Goal: Task Accomplishment & Management: Complete application form

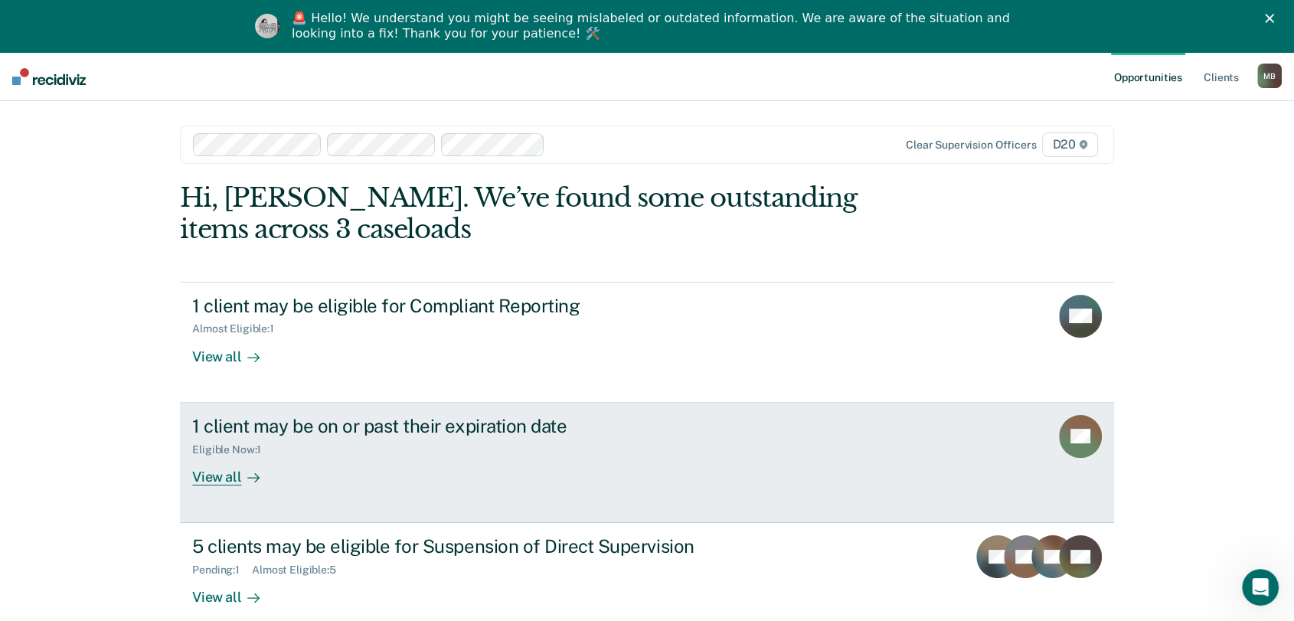
click at [818, 452] on link "1 client may be on or past their expiration date Eligible Now : 1 View all DR" at bounding box center [647, 463] width 934 height 120
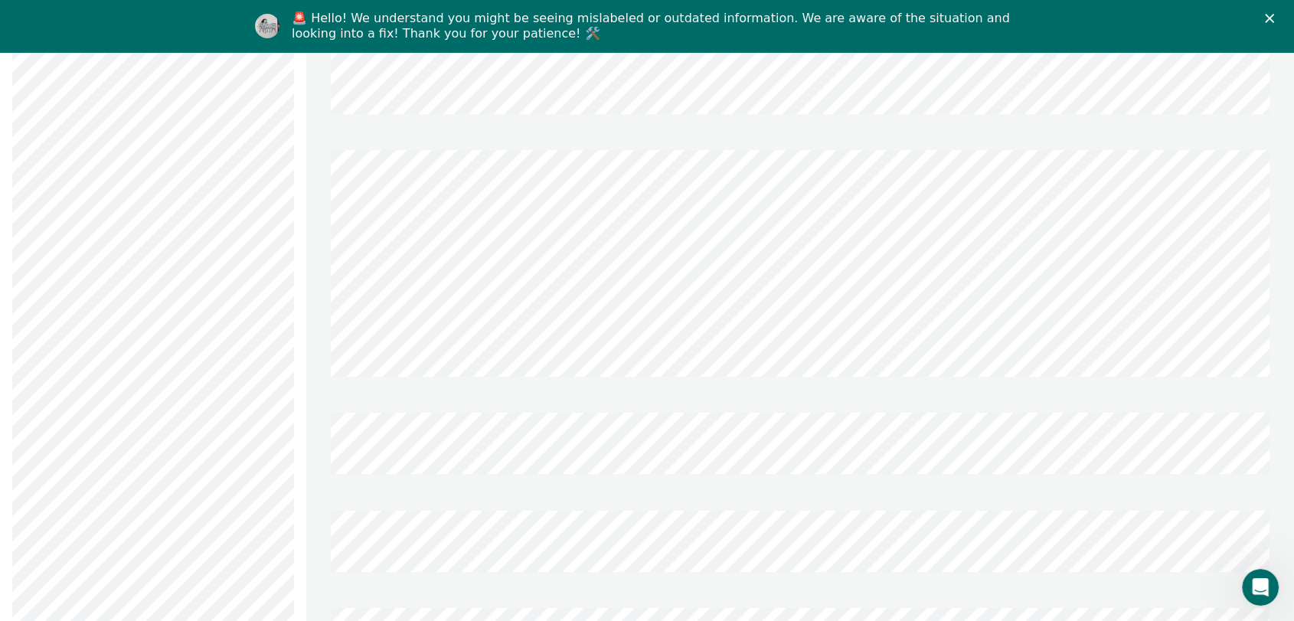
scroll to position [860, 0]
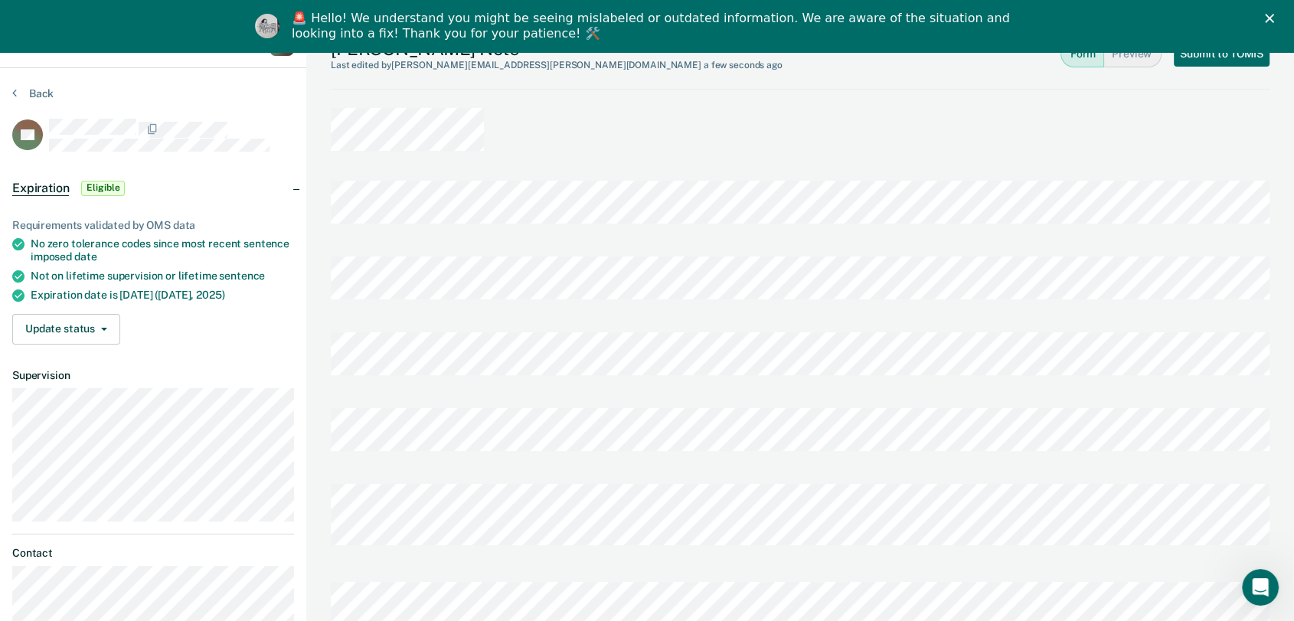
scroll to position [0, 0]
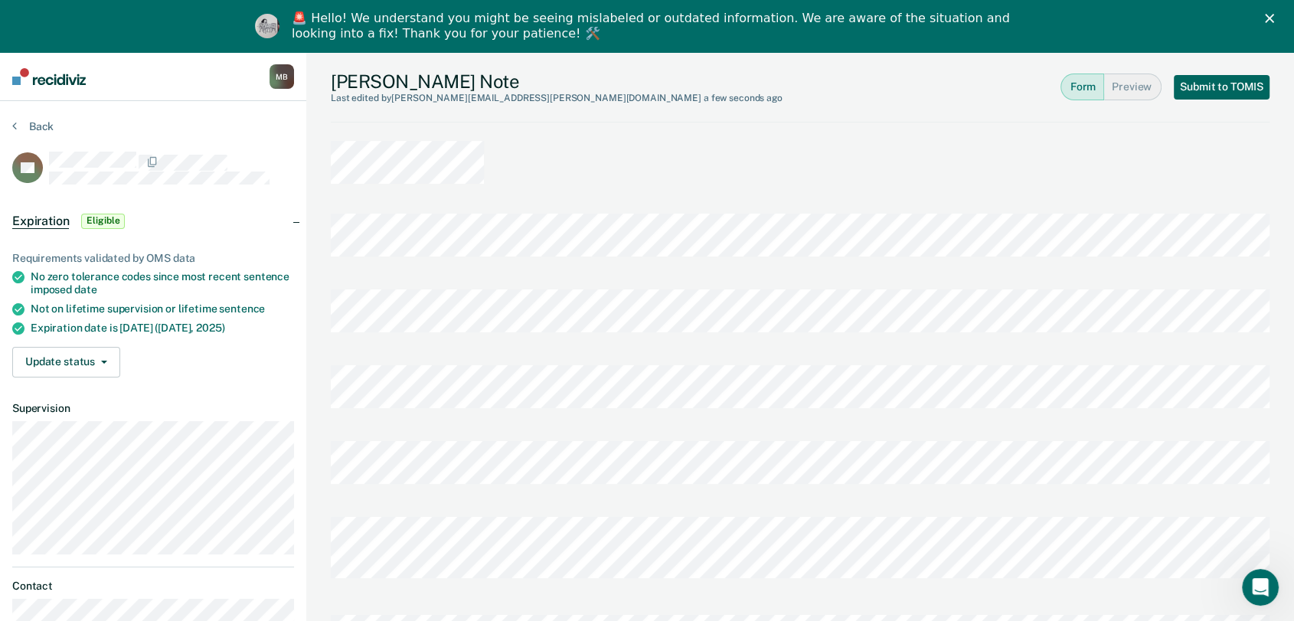
click at [1207, 75] on button "Submit to TOMIS" at bounding box center [1222, 87] width 96 height 24
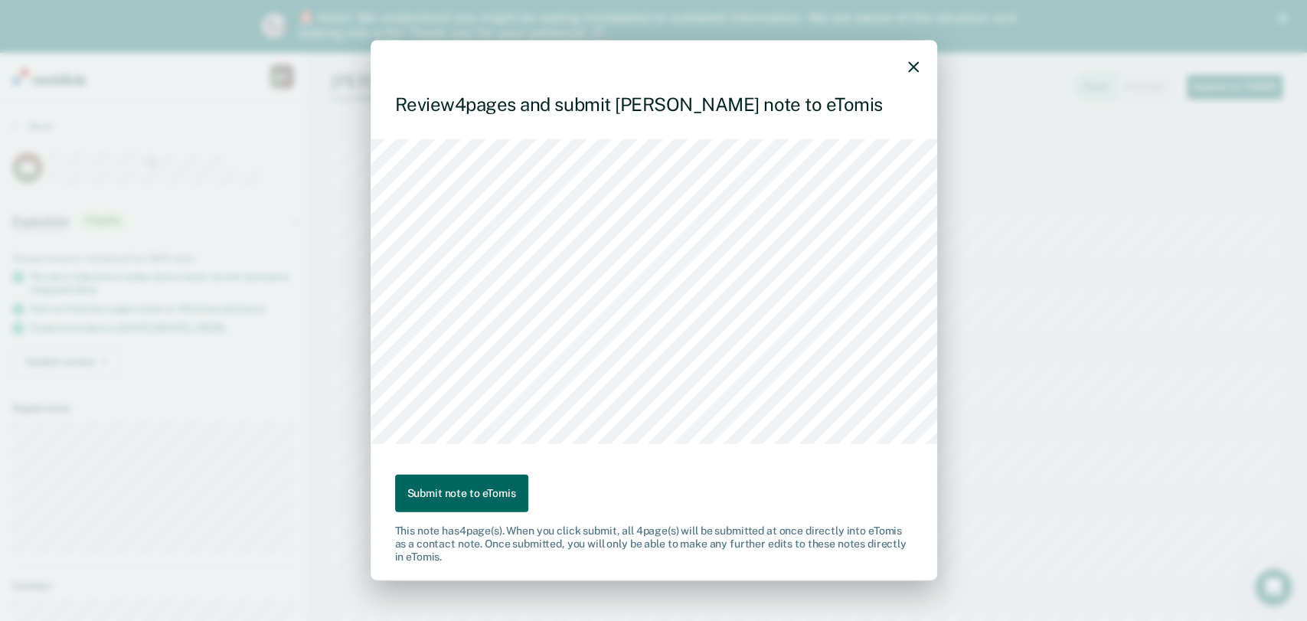
click at [475, 485] on button "Submit note to eTomis" at bounding box center [461, 494] width 133 height 38
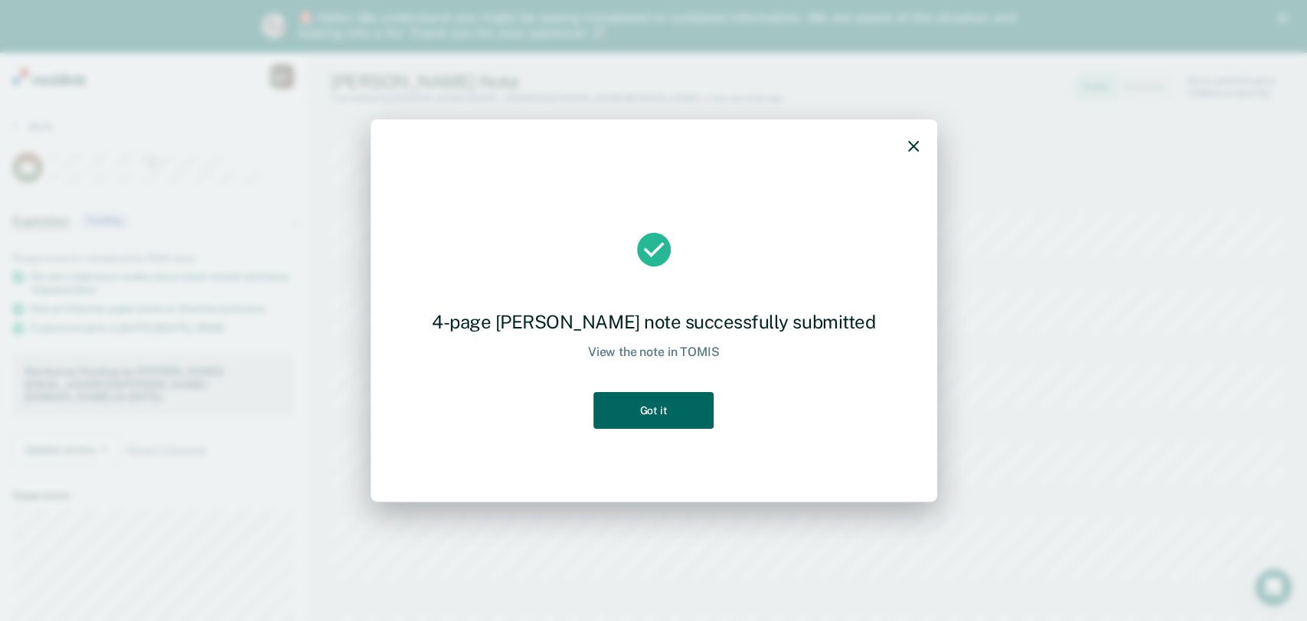
click at [670, 428] on button "Got it" at bounding box center [652, 411] width 119 height 38
